Goal: Navigation & Orientation: Find specific page/section

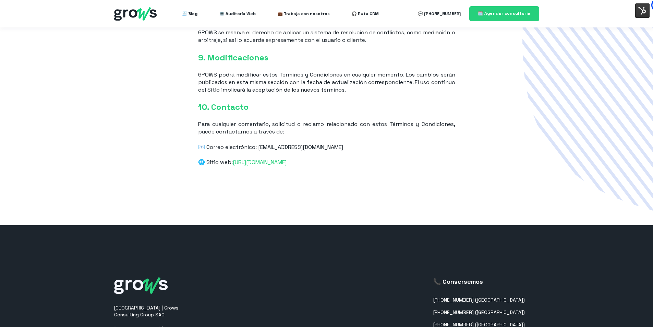
scroll to position [660, 0]
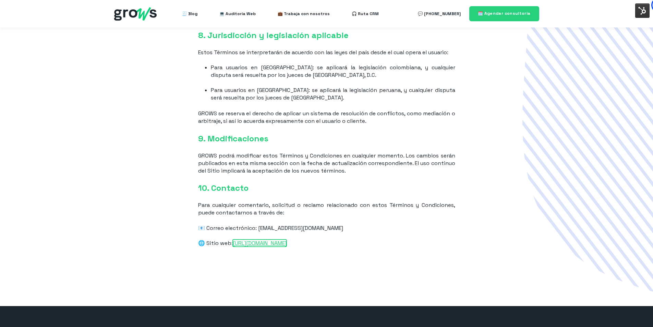
click at [265, 246] on link "[URL][DOMAIN_NAME]" at bounding box center [260, 242] width 54 height 7
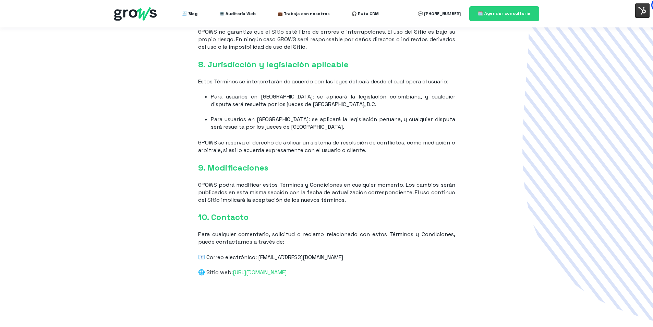
scroll to position [651, 0]
